Goal: Information Seeking & Learning: Learn about a topic

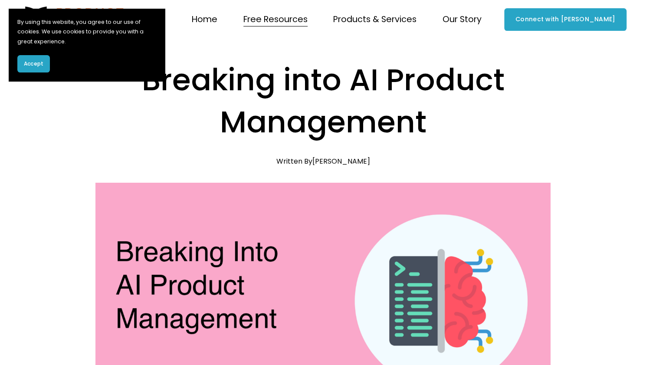
click at [33, 69] on button "Accept" at bounding box center [33, 63] width 33 height 17
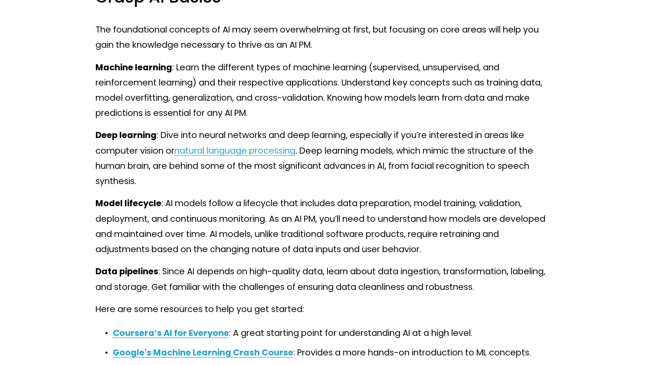
scroll to position [3394, 0]
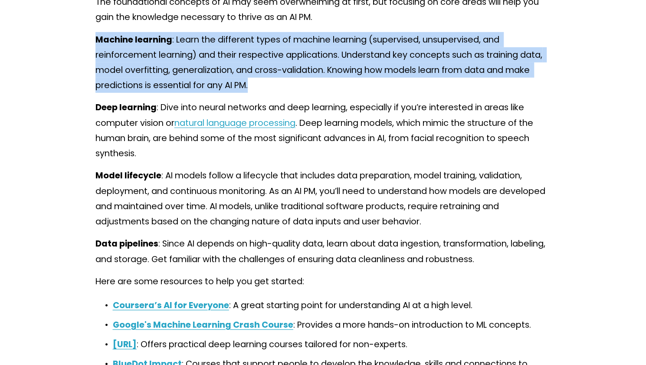
drag, startPoint x: 251, startPoint y: 94, endPoint x: 97, endPoint y: 51, distance: 159.4
click at [97, 51] on p "Machine learning : Learn the different types of machine learning (supervised, u…" at bounding box center [323, 62] width 456 height 61
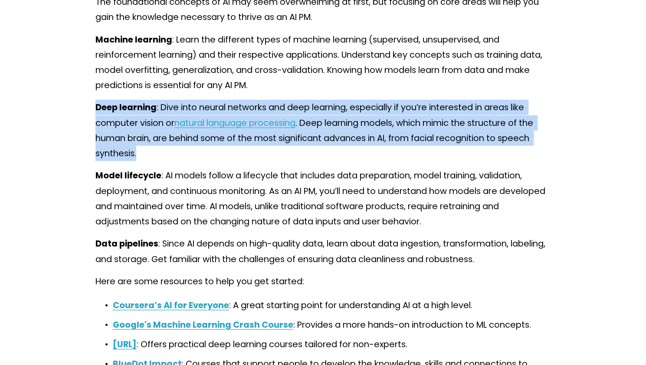
drag, startPoint x: 206, startPoint y: 157, endPoint x: 92, endPoint y: 107, distance: 123.6
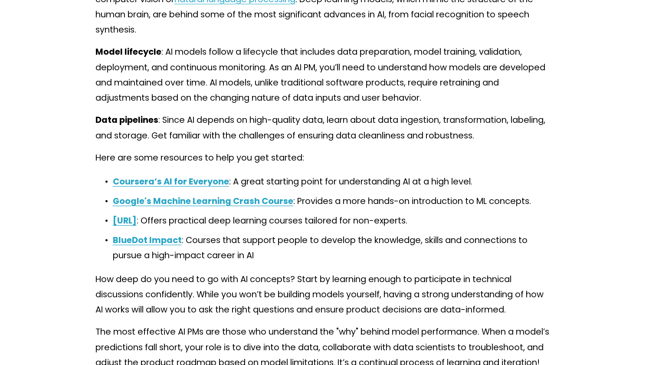
scroll to position [3518, 0]
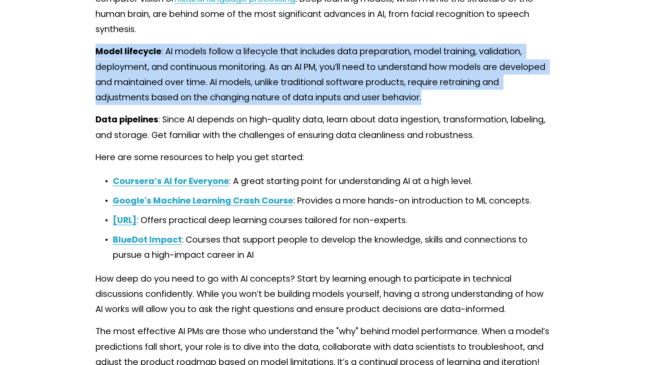
drag, startPoint x: 431, startPoint y: 106, endPoint x: 93, endPoint y: 57, distance: 342.0
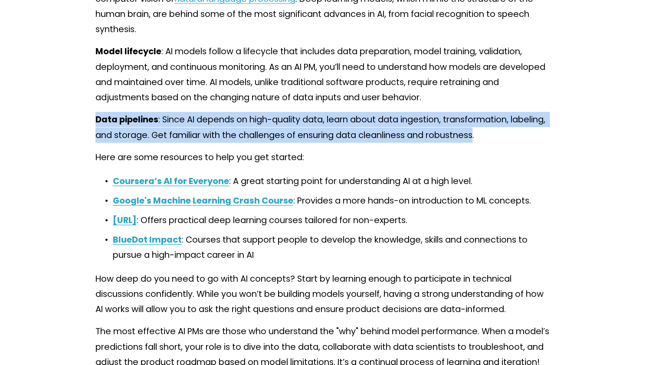
drag, startPoint x: 516, startPoint y: 140, endPoint x: 86, endPoint y: 129, distance: 430.2
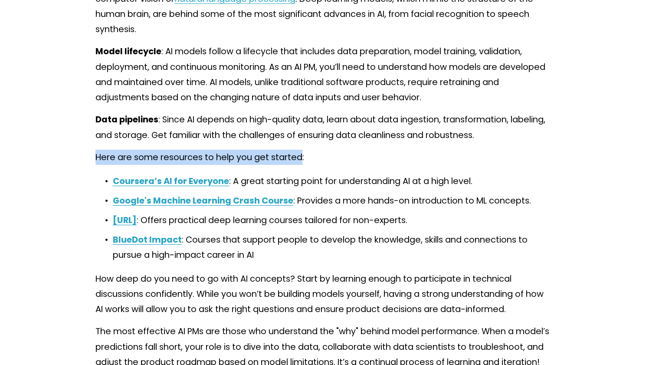
drag, startPoint x: 301, startPoint y: 162, endPoint x: 97, endPoint y: 166, distance: 203.6
click at [97, 165] on p "Here are some resources to help you get started:" at bounding box center [323, 157] width 456 height 15
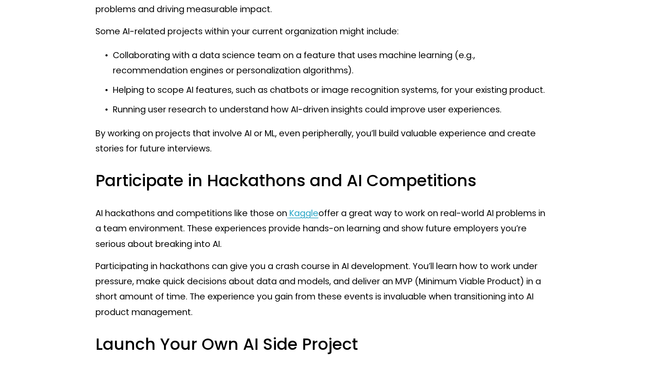
scroll to position [5020, 0]
